Goal: Navigation & Orientation: Find specific page/section

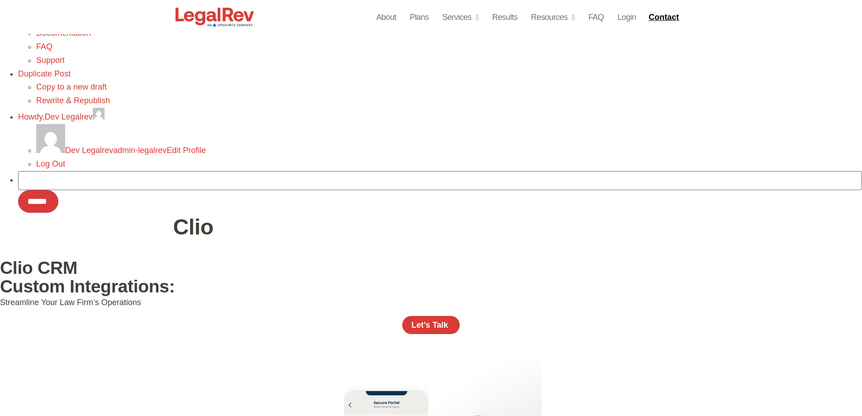
scroll to position [905, 0]
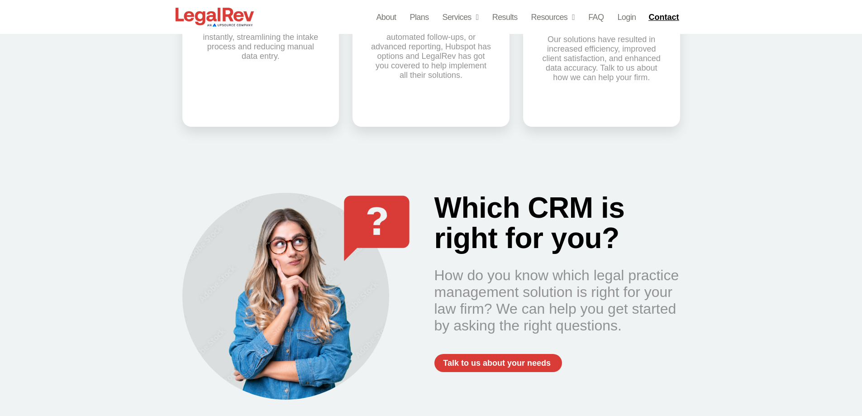
scroll to position [2037, 0]
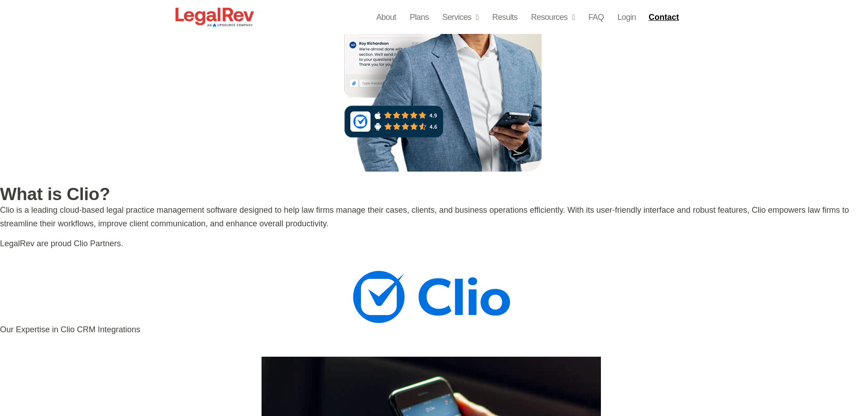
scroll to position [1267, 0]
